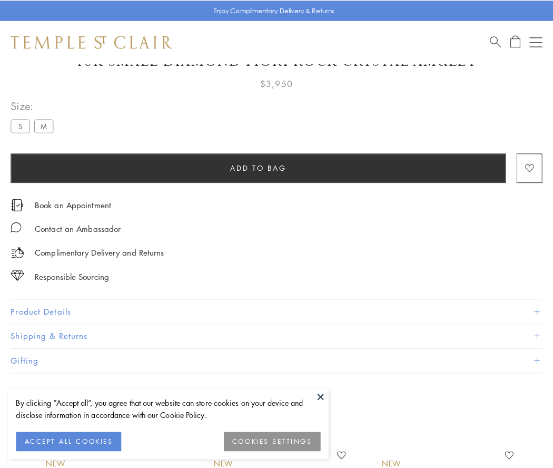
scroll to position [58, 0]
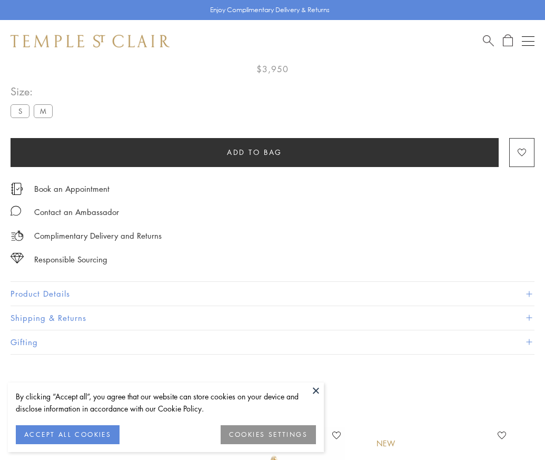
click at [254, 152] on span "Add to bag" at bounding box center [254, 152] width 55 height 12
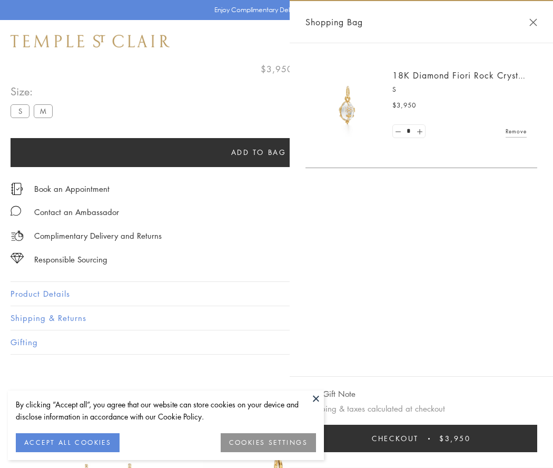
click at [421, 438] on button "Checkout $3,950" at bounding box center [422, 438] width 232 height 27
